Goal: Information Seeking & Learning: Check status

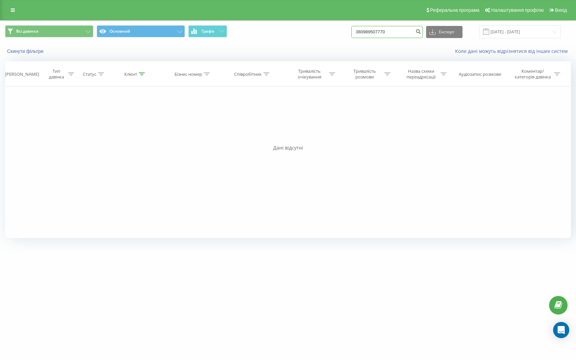
click at [404, 35] on input "380989507770" at bounding box center [387, 32] width 71 height 12
click at [394, 33] on input "380989507770" at bounding box center [387, 32] width 71 height 12
paste input "[PHONE_NUMBER]"
type input "[PHONE_NUMBER]"
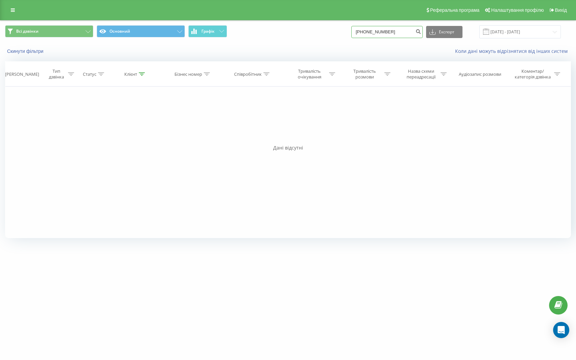
click at [384, 33] on input "[PHONE_NUMBER]" at bounding box center [387, 32] width 71 height 12
click at [376, 32] on input "[PHONE_NUMBER]" at bounding box center [387, 32] width 71 height 12
type input "380969128981"
click at [423, 31] on button "submit" at bounding box center [418, 32] width 9 height 12
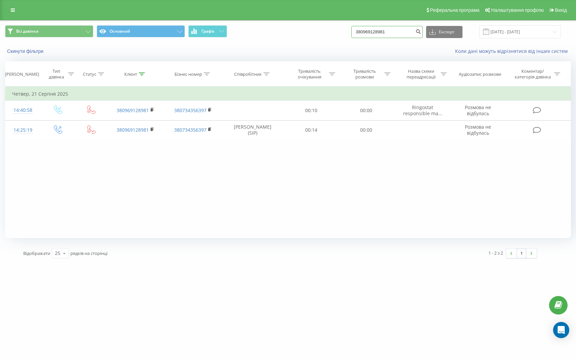
click at [402, 29] on input "380969128981" at bounding box center [387, 32] width 71 height 12
paste input "73284939"
type input "380973284939"
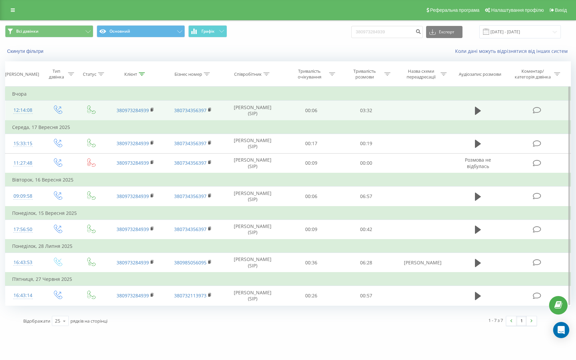
click at [389, 111] on td "03:32" at bounding box center [366, 111] width 55 height 20
click at [478, 113] on icon at bounding box center [478, 111] width 6 height 8
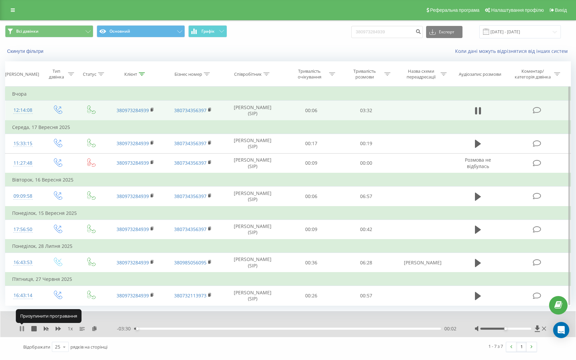
click at [23, 330] on icon at bounding box center [23, 328] width 1 height 5
click at [20, 330] on icon at bounding box center [22, 328] width 4 height 5
click at [20, 329] on icon at bounding box center [20, 328] width 1 height 5
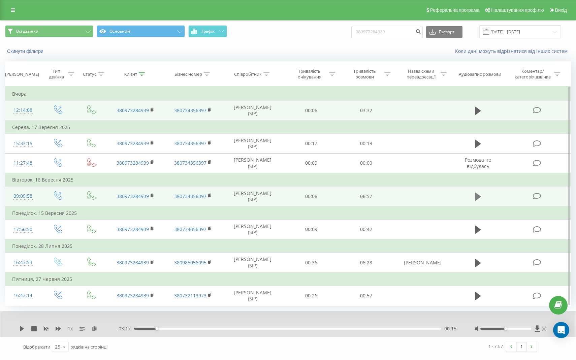
click at [478, 198] on icon at bounding box center [478, 197] width 6 height 8
click at [21, 330] on icon at bounding box center [20, 328] width 1 height 5
